Goal: Navigation & Orientation: Find specific page/section

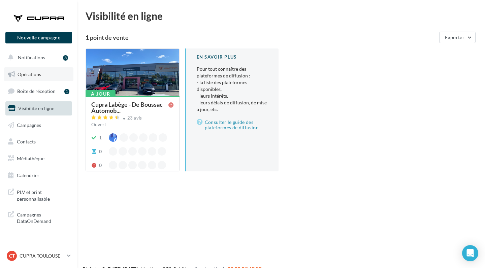
click at [30, 73] on span "Opérations" at bounding box center [30, 74] width 24 height 6
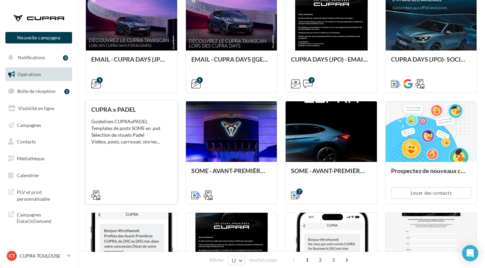
scroll to position [202, 0]
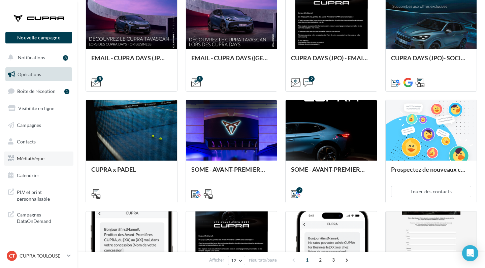
click at [20, 157] on span "Médiathèque" at bounding box center [31, 159] width 28 height 6
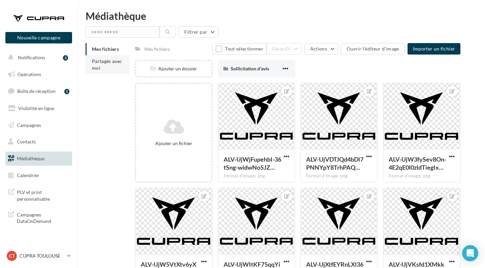
click at [93, 71] on li "Partagés avec moi" at bounding box center [108, 64] width 44 height 19
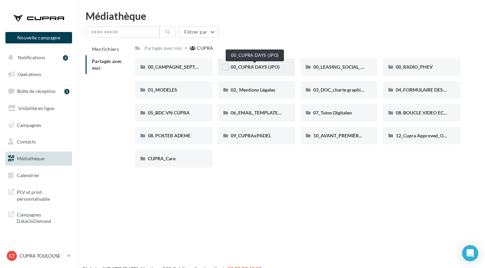
click at [241, 69] on span "00_CUPRA DAYS (JPO)" at bounding box center [255, 67] width 49 height 6
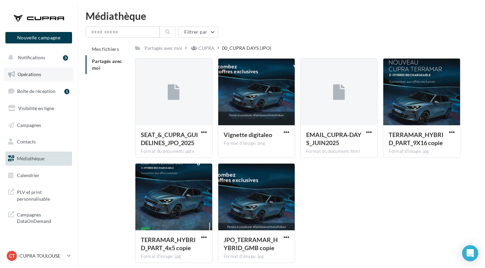
click at [32, 73] on span "Opérations" at bounding box center [30, 74] width 24 height 6
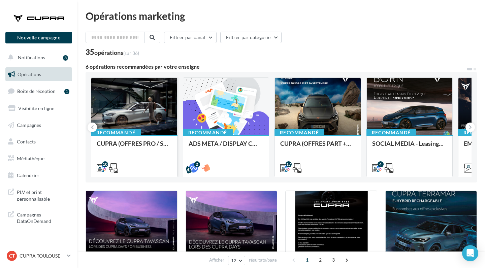
click at [145, 107] on div at bounding box center [134, 107] width 86 height 58
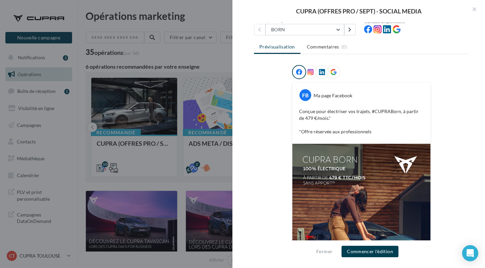
scroll to position [148, 0]
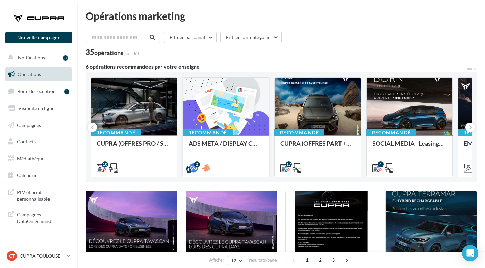
scroll to position [0, 0]
click at [469, 125] on icon at bounding box center [470, 127] width 3 height 7
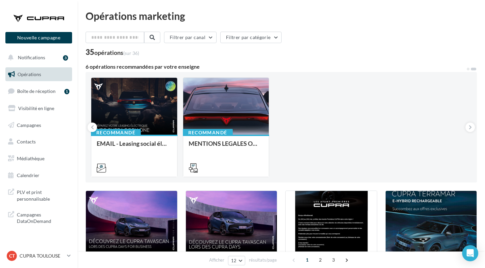
click at [50, 9] on div "Nouvelle campagne Nouvelle campagne" at bounding box center [38, 29] width 67 height 42
click at [39, 19] on div at bounding box center [39, 18] width 54 height 17
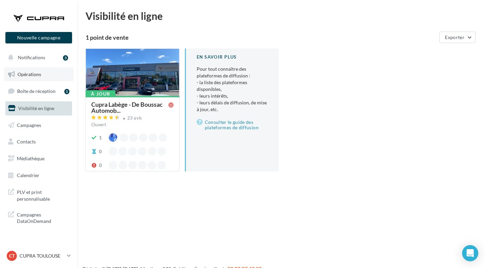
click at [27, 71] on span "Opérations" at bounding box center [30, 74] width 24 height 6
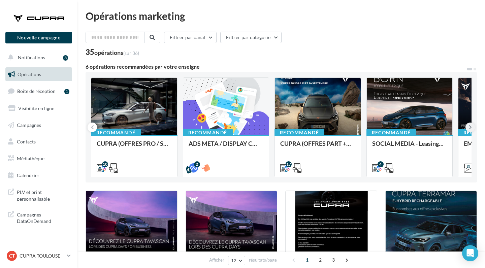
click at [471, 125] on icon at bounding box center [470, 127] width 3 height 7
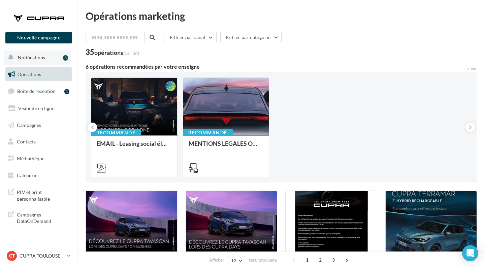
click at [42, 53] on button "Notifications 3" at bounding box center [37, 58] width 67 height 14
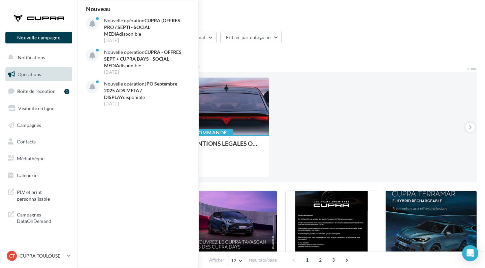
click at [338, 81] on div "Recommandé CUPRA (OFFRES PRO / SEPT) - SOCIAL MEDIA 10 Recommandé ADS META / DI…" at bounding box center [281, 127] width 381 height 100
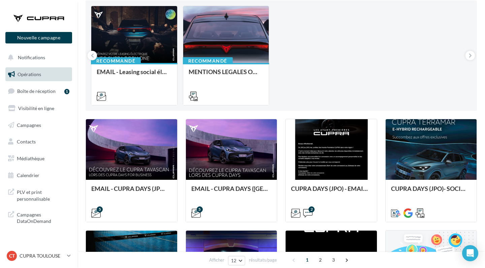
scroll to position [74, 0]
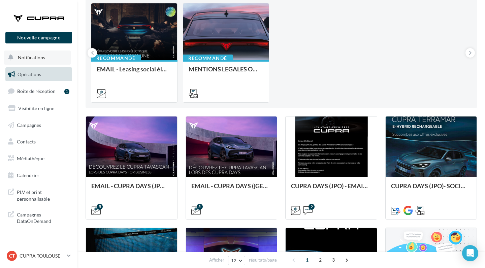
click at [31, 58] on span "Notifications" at bounding box center [31, 58] width 27 height 6
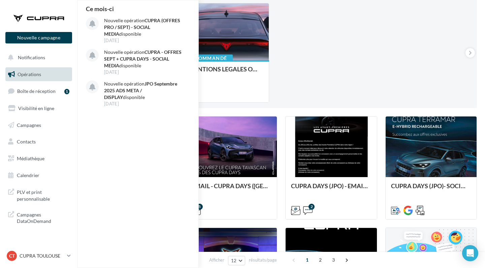
click at [32, 75] on span "Opérations" at bounding box center [30, 74] width 24 height 6
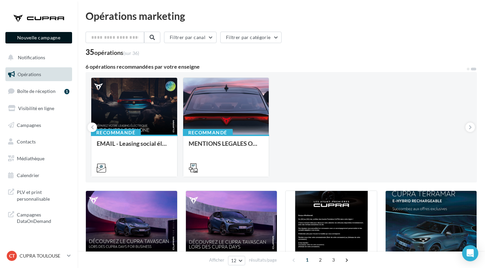
scroll to position [0, 0]
click at [48, 93] on span "Boîte de réception" at bounding box center [36, 91] width 38 height 6
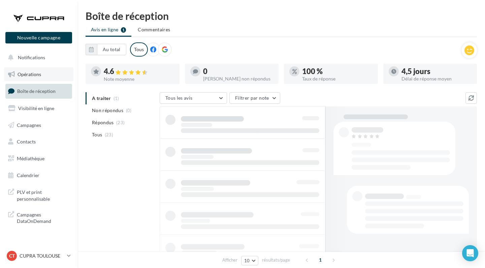
click at [41, 76] on link "Opérations" at bounding box center [38, 74] width 69 height 14
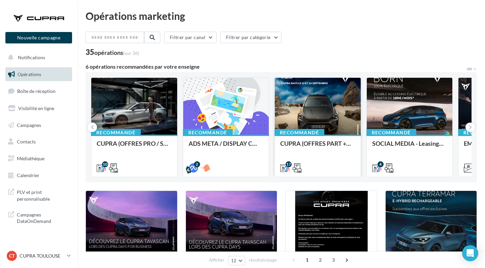
click at [317, 113] on div at bounding box center [318, 107] width 86 height 58
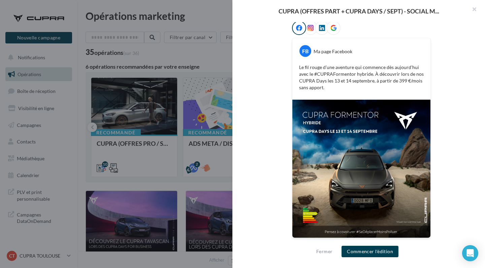
scroll to position [113, 0]
click at [471, 10] on button "button" at bounding box center [471, 10] width 27 height 20
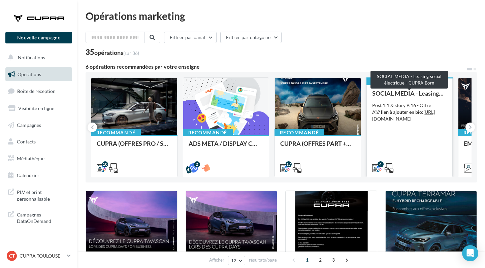
click at [423, 95] on div "SOCIAL MEDIA - Leasing social électrique - CUPRA Born" at bounding box center [409, 93] width 75 height 7
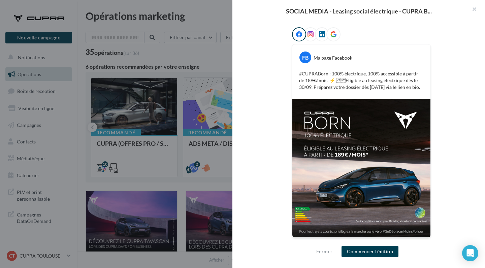
scroll to position [106, 0]
click at [476, 8] on button "button" at bounding box center [471, 10] width 27 height 20
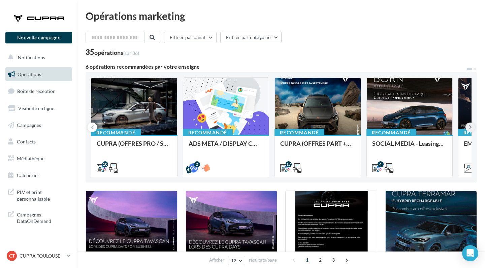
click at [470, 126] on icon at bounding box center [470, 127] width 3 height 7
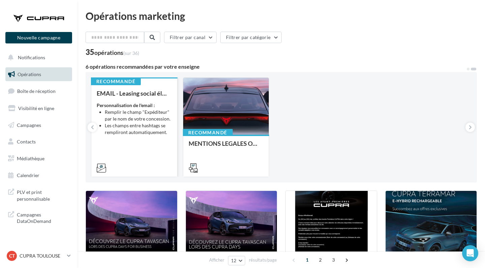
scroll to position [0, 0]
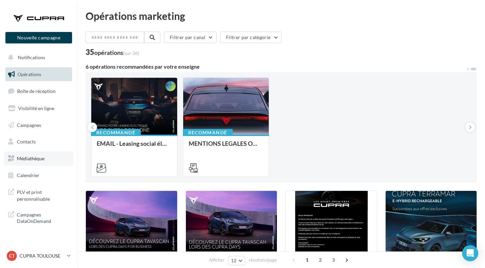
click at [33, 159] on span "Médiathèque" at bounding box center [31, 159] width 28 height 6
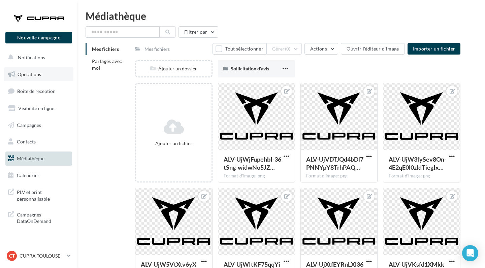
click at [40, 71] on link "Opérations" at bounding box center [38, 74] width 69 height 14
